Goal: Browse casually

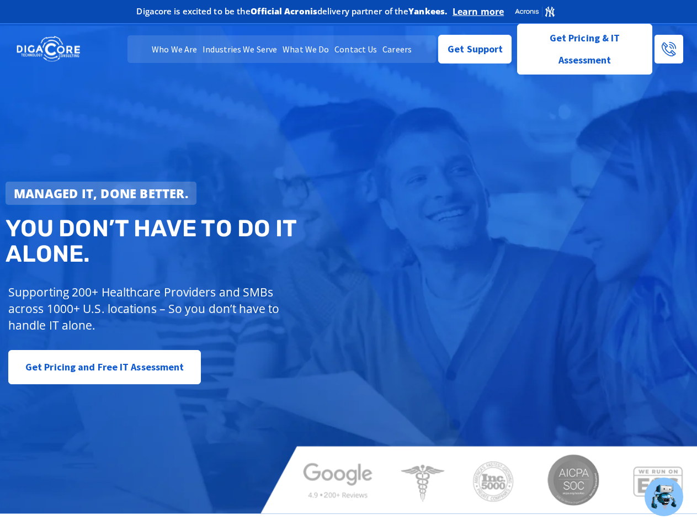
click at [101, 193] on strong "Managed IT, done better." at bounding box center [101, 193] width 175 height 17
